Goal: Task Accomplishment & Management: Complete application form

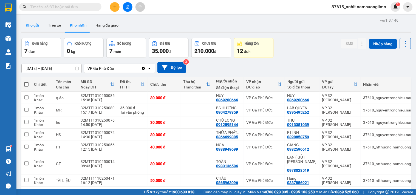
click at [31, 22] on button "Kho gửi" at bounding box center [32, 25] width 22 height 13
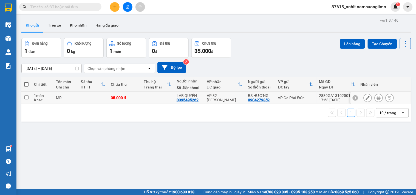
click at [28, 97] on input "checkbox" at bounding box center [26, 97] width 4 height 4
checkbox input "true"
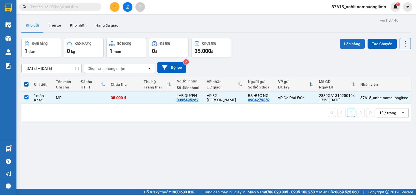
click at [352, 42] on button "Lên hàng" at bounding box center [352, 44] width 25 height 10
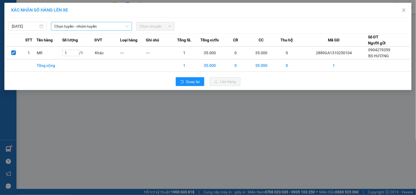
click at [73, 24] on span "Chọn tuyến - nhóm tuyến" at bounding box center [91, 26] width 74 height 8
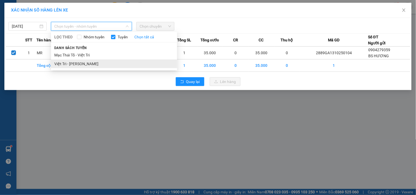
click at [76, 63] on li "Việt Trì - [PERSON_NAME]" at bounding box center [114, 64] width 126 height 9
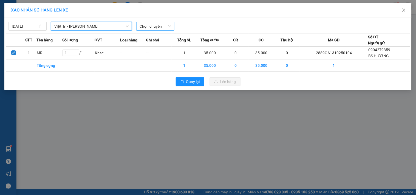
click at [167, 25] on span "Chọn chuyến" at bounding box center [156, 26] width 32 height 8
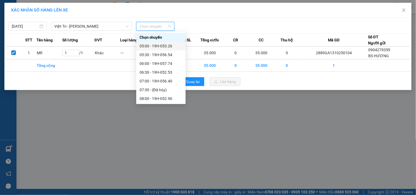
scroll to position [193, 0]
click at [165, 97] on div "19:00 - 19H-056.54" at bounding box center [161, 99] width 43 height 6
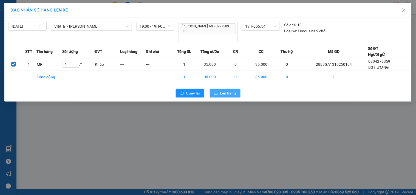
click at [233, 90] on span "Lên hàng" at bounding box center [228, 93] width 16 height 6
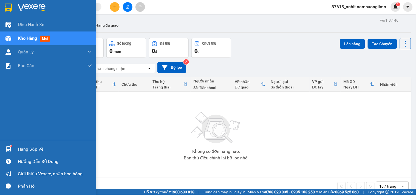
click at [21, 151] on div "Hàng sắp về" at bounding box center [55, 149] width 74 height 8
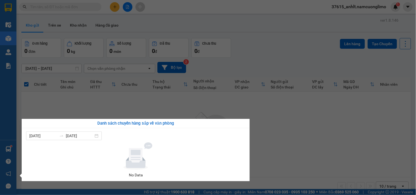
click at [288, 125] on section "Kết quả tìm kiếm ( 41 ) Bộ lọc Mã ĐH Trạng thái Món hàng Tổng cước Chưa cước Ng…" at bounding box center [208, 97] width 416 height 195
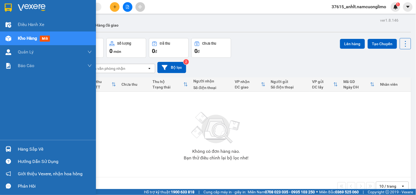
click at [23, 152] on div "Hàng sắp về" at bounding box center [55, 149] width 74 height 8
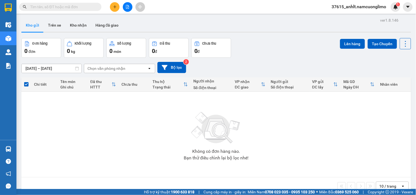
click at [294, 23] on section "Kết quả tìm kiếm ( 41 ) Bộ lọc Mã ĐH Trạng thái Món hàng Tổng cước Chưa cước Ng…" at bounding box center [208, 97] width 416 height 195
click at [294, 23] on div "Kho gửi Trên xe Kho nhận Hàng đã giao" at bounding box center [216, 26] width 390 height 15
click at [75, 25] on button "Kho nhận" at bounding box center [79, 25] width 26 height 13
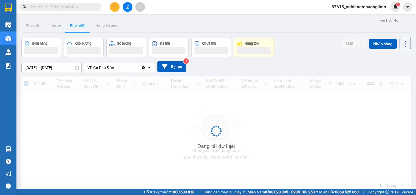
click at [75, 25] on button "Kho nhận" at bounding box center [79, 25] width 26 height 13
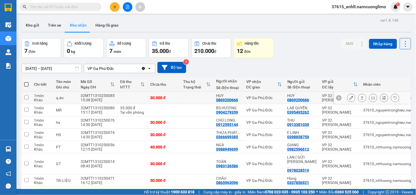
click at [26, 97] on input "checkbox" at bounding box center [26, 97] width 4 height 4
checkbox input "true"
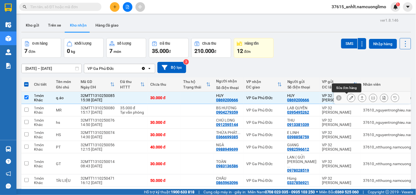
click at [350, 98] on icon at bounding box center [352, 98] width 4 height 4
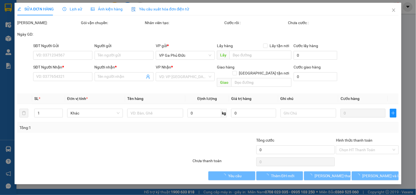
type input "0869200666"
type input "HUY"
type input "0869200666"
type input "HUY"
type input "30.000"
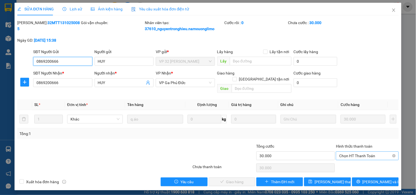
click at [366, 152] on span "Chọn HT Thanh Toán" at bounding box center [367, 156] width 56 height 8
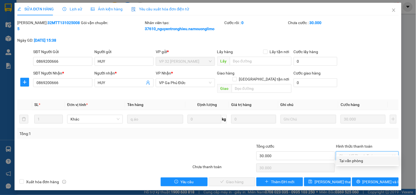
click at [357, 162] on div "Tại văn phòng" at bounding box center [368, 161] width 56 height 6
type input "0"
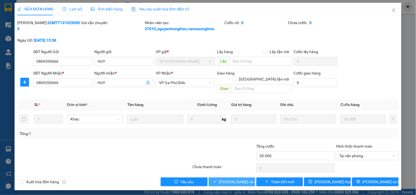
click at [241, 179] on span "[PERSON_NAME] và Giao hàng" at bounding box center [245, 182] width 53 height 6
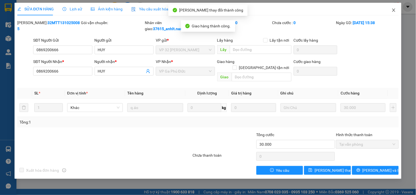
click at [395, 10] on icon "close" at bounding box center [394, 10] width 4 height 4
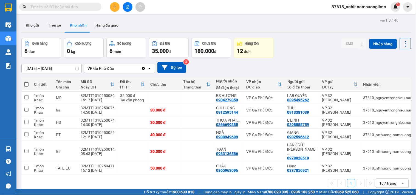
click at [66, 5] on input "text" at bounding box center [62, 7] width 65 height 6
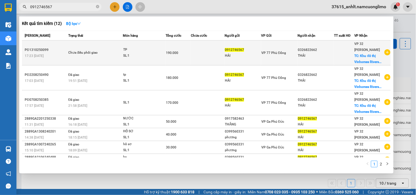
type input "0912746567"
click at [358, 52] on div "VP 32 Mạc Thái Tổ TC: Khu đô thị Vinhomes Rivers..." at bounding box center [369, 53] width 29 height 24
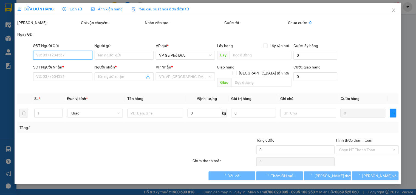
type input "0912746567"
type input "HẢI"
type input "0326822662"
type input "THÁI"
checkbox input "true"
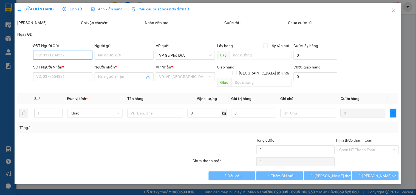
type input "Khu đô thị [GEOGRAPHIC_DATA], [GEOGRAPHIC_DATA], [GEOGRAPHIC_DATA], [GEOGRAPHIC…"
type input "190.000"
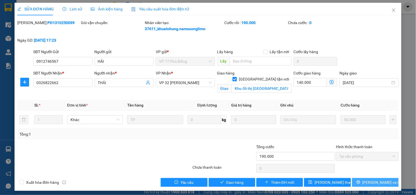
click at [376, 185] on span "[PERSON_NAME] và In" at bounding box center [382, 183] width 38 height 6
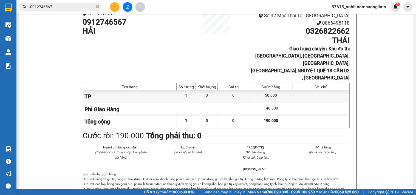
scroll to position [101, 0]
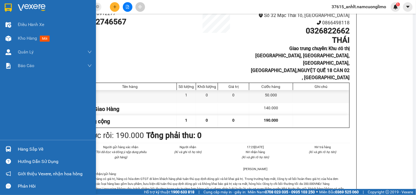
click at [7, 8] on img at bounding box center [8, 8] width 7 height 8
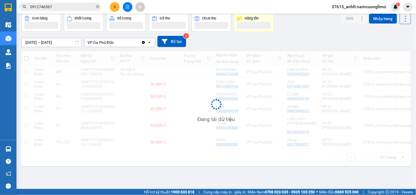
scroll to position [25, 0]
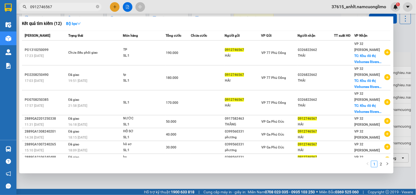
drag, startPoint x: 59, startPoint y: 7, endPoint x: 24, endPoint y: 10, distance: 35.9
click at [24, 10] on span "0912746567" at bounding box center [60, 7] width 82 height 8
click at [215, 5] on div at bounding box center [208, 97] width 416 height 195
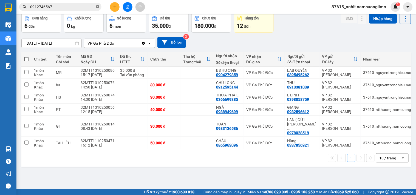
click at [98, 7] on icon "close-circle" at bounding box center [97, 6] width 3 height 3
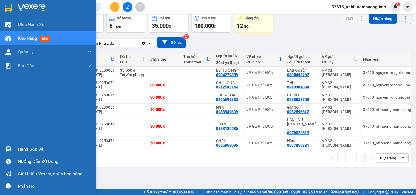
click at [9, 7] on img at bounding box center [8, 8] width 7 height 8
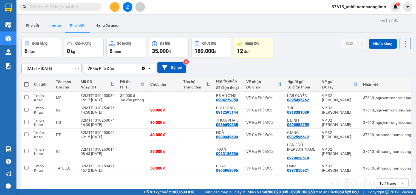
click at [55, 24] on button "Trên xe" at bounding box center [55, 25] width 22 height 13
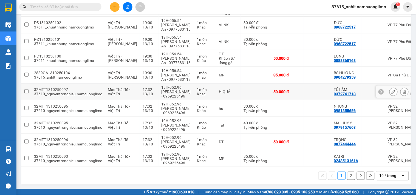
scroll to position [99, 0]
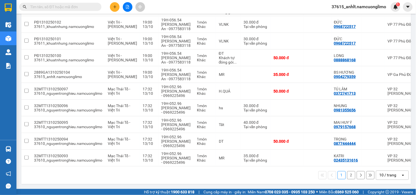
click at [347, 176] on button "2" at bounding box center [351, 176] width 8 height 8
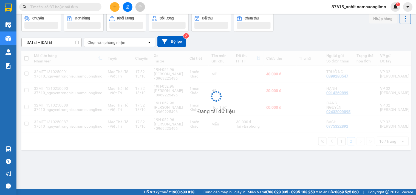
scroll to position [25, 0]
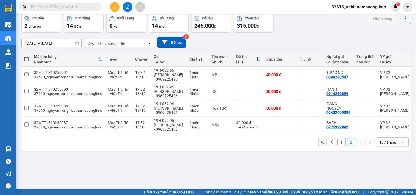
click at [338, 145] on button "1" at bounding box center [342, 142] width 8 height 8
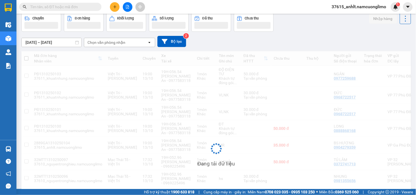
scroll to position [0, 0]
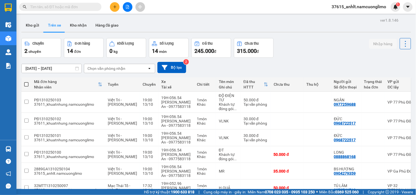
click at [54, 25] on button "Trên xe" at bounding box center [55, 25] width 22 height 13
paste input "0912746567"
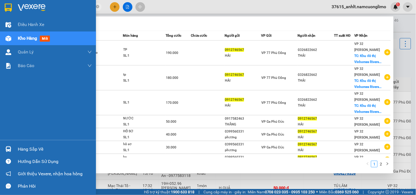
type input "0912746567"
click at [12, 9] on div at bounding box center [9, 8] width 10 height 10
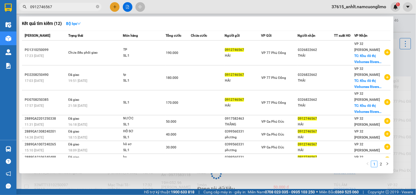
drag, startPoint x: 250, startPoint y: 9, endPoint x: 247, endPoint y: 9, distance: 3.1
click at [250, 9] on div at bounding box center [208, 97] width 416 height 195
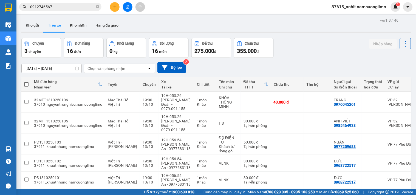
click at [50, 25] on button "Trên xe" at bounding box center [55, 25] width 22 height 13
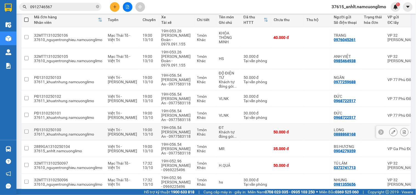
scroll to position [99, 0]
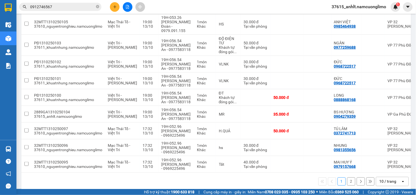
click at [348, 178] on button "2" at bounding box center [351, 182] width 8 height 8
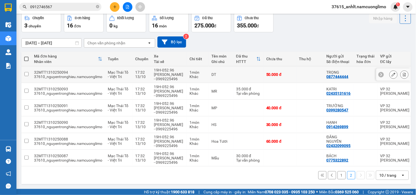
scroll to position [28, 0]
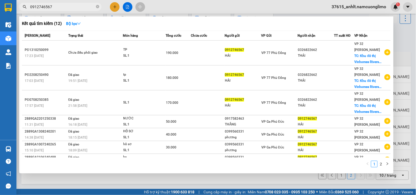
click at [63, 5] on input "0912746567" at bounding box center [62, 7] width 65 height 6
click at [205, 3] on div at bounding box center [208, 97] width 416 height 195
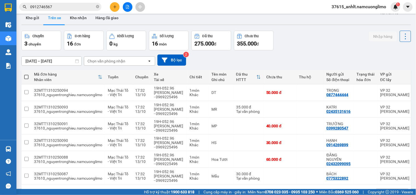
scroll to position [0, 0]
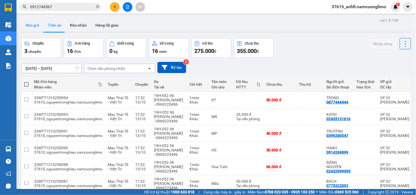
click at [34, 26] on button "Kho gửi" at bounding box center [32, 25] width 22 height 13
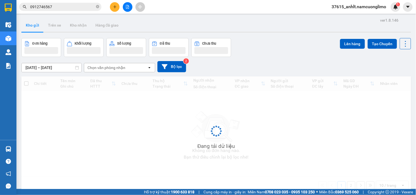
click at [34, 26] on button "Kho gửi" at bounding box center [32, 25] width 22 height 13
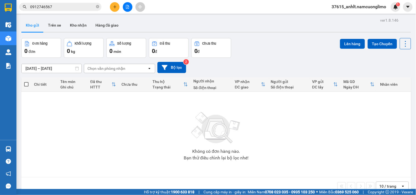
click at [35, 23] on button "Kho gửi" at bounding box center [32, 25] width 22 height 13
click at [56, 24] on button "Trên xe" at bounding box center [55, 25] width 22 height 13
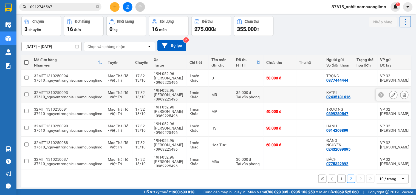
scroll to position [28, 0]
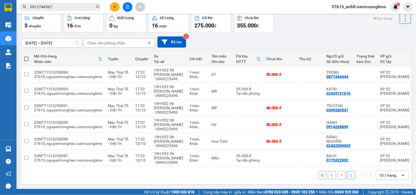
click at [338, 175] on button "1" at bounding box center [342, 176] width 8 height 8
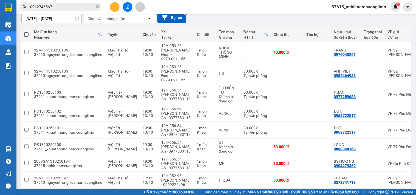
scroll to position [0, 0]
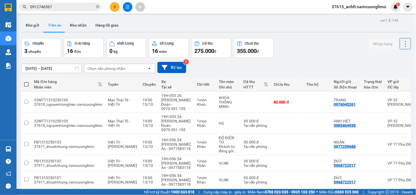
click at [65, 6] on input "0912746567" at bounding box center [62, 7] width 65 height 6
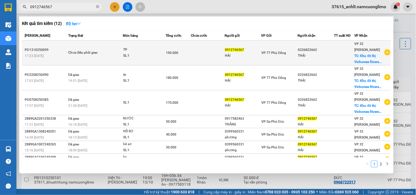
click at [363, 54] on span "TC: Khu đô thị Vinhomes Rivers..." at bounding box center [368, 59] width 27 height 10
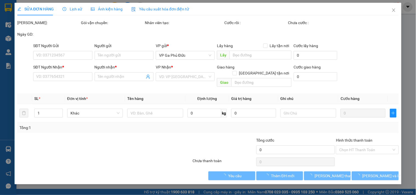
type input "0912746567"
type input "HẢI"
type input "0326822662"
type input "THÁI"
checkbox input "true"
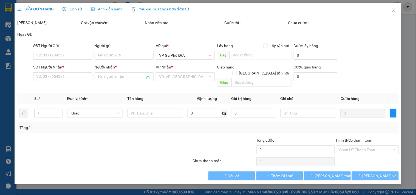
type input "Khu đô thị [GEOGRAPHIC_DATA], [GEOGRAPHIC_DATA], [GEOGRAPHIC_DATA], [GEOGRAPHIC…"
type input "190.000"
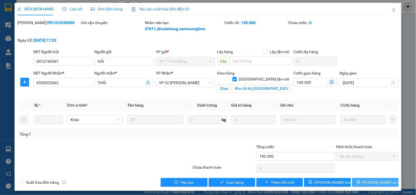
click at [378, 186] on button "[PERSON_NAME] và In" at bounding box center [375, 182] width 47 height 9
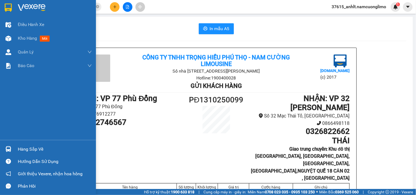
drag, startPoint x: 9, startPoint y: 8, endPoint x: 305, endPoint y: 190, distance: 347.3
click at [9, 9] on img at bounding box center [8, 8] width 7 height 8
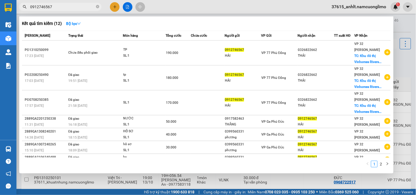
click at [57, 7] on input "0912746567" at bounding box center [62, 7] width 65 height 6
click at [406, 20] on div at bounding box center [208, 97] width 416 height 195
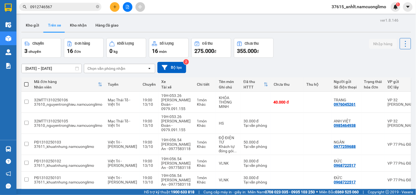
click at [406, 20] on div "Kho gửi Trên xe Kho nhận Hàng đã giao" at bounding box center [216, 26] width 390 height 15
click at [313, 47] on div "Chuyến 3 chuyến Đơn hàng 16 đơn Khối lượng 0 kg Số lượng 16 món Đã thu 275.000 …" at bounding box center [216, 48] width 390 height 20
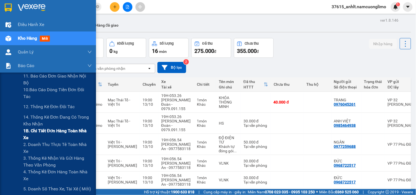
click at [37, 133] on span "1B. Chi tiết đơn hàng toàn nhà xe" at bounding box center [57, 135] width 69 height 14
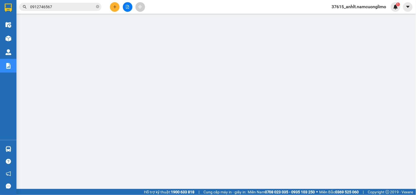
click at [56, 6] on input "0912746567" at bounding box center [62, 7] width 65 height 6
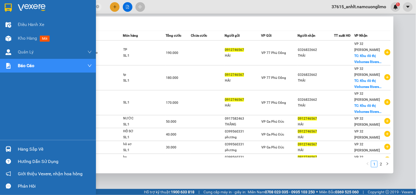
click at [37, 150] on div "Hàng sắp về" at bounding box center [55, 149] width 74 height 8
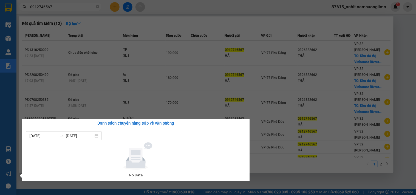
click at [327, 16] on section "Kết quả tìm kiếm ( 12 ) Bộ lọc Mã ĐH Trạng thái Món hàng Tổng cước Chưa cước Ng…" at bounding box center [208, 97] width 416 height 195
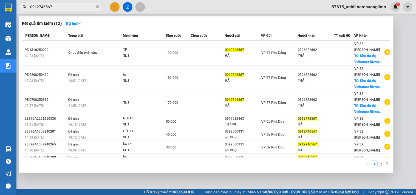
click at [398, 22] on div at bounding box center [208, 97] width 416 height 195
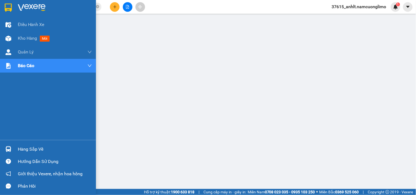
click at [40, 147] on div "Hàng sắp về" at bounding box center [55, 149] width 74 height 8
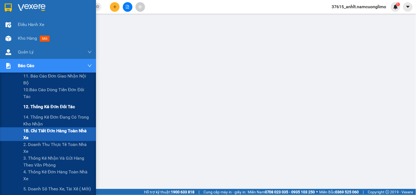
click at [42, 109] on span "12. Thống kê đơn đối tác" at bounding box center [49, 106] width 52 height 7
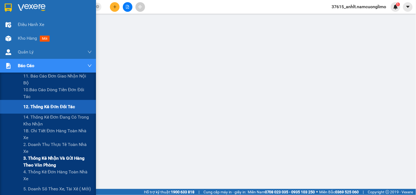
click at [40, 159] on span "3. Thống kê nhận và gửi hàng theo văn phòng" at bounding box center [57, 162] width 69 height 14
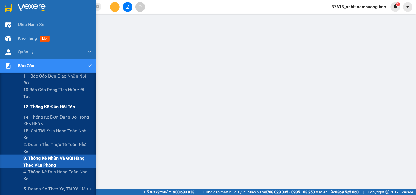
click at [51, 106] on span "12. Thống kê đơn đối tác" at bounding box center [49, 106] width 52 height 7
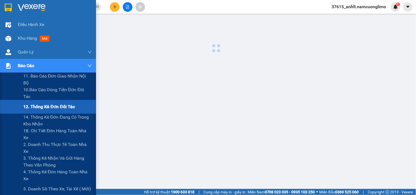
click at [51, 106] on span "12. Thống kê đơn đối tác" at bounding box center [49, 106] width 52 height 7
click at [40, 158] on span "3. Thống kê nhận và gửi hàng theo văn phòng" at bounding box center [57, 162] width 69 height 14
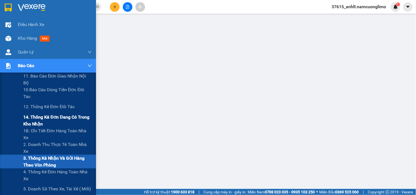
drag, startPoint x: 47, startPoint y: 131, endPoint x: 63, endPoint y: 122, distance: 18.8
click at [48, 131] on span "1B. Chi tiết đơn hàng toàn nhà xe" at bounding box center [57, 135] width 69 height 14
